Goal: Task Accomplishment & Management: Manage account settings

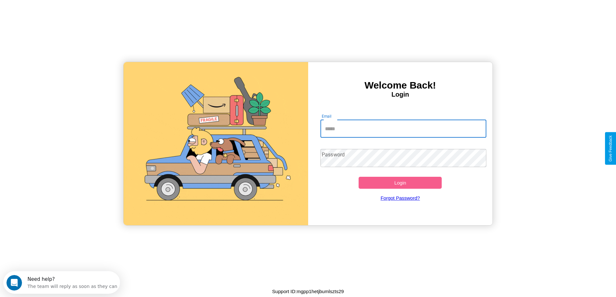
click at [403, 129] on input "Email" at bounding box center [404, 129] width 166 height 18
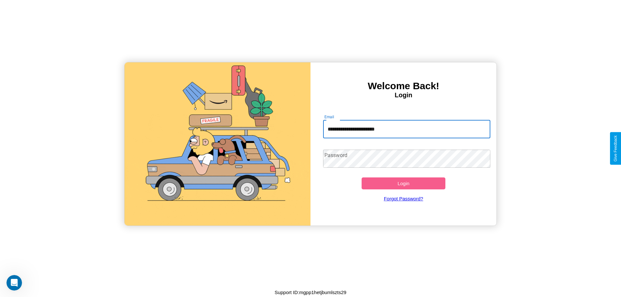
type input "**********"
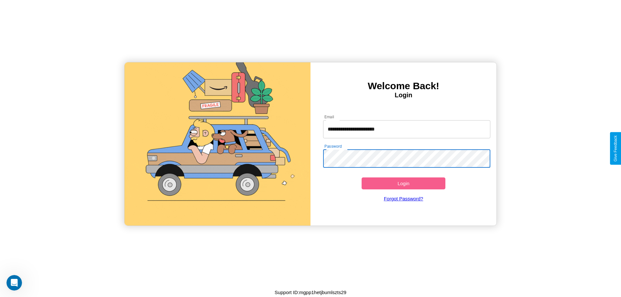
click at [403, 183] on button "Login" at bounding box center [404, 184] width 84 height 12
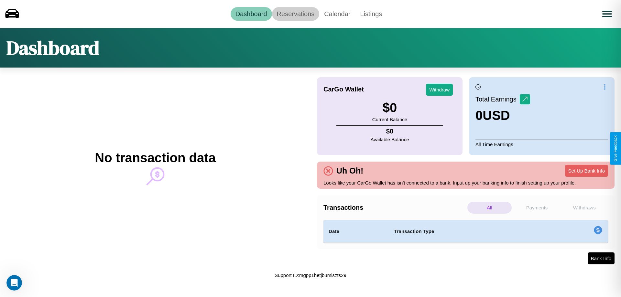
click at [295, 14] on link "Reservations" at bounding box center [296, 14] width 48 height 14
